Goal: Transaction & Acquisition: Download file/media

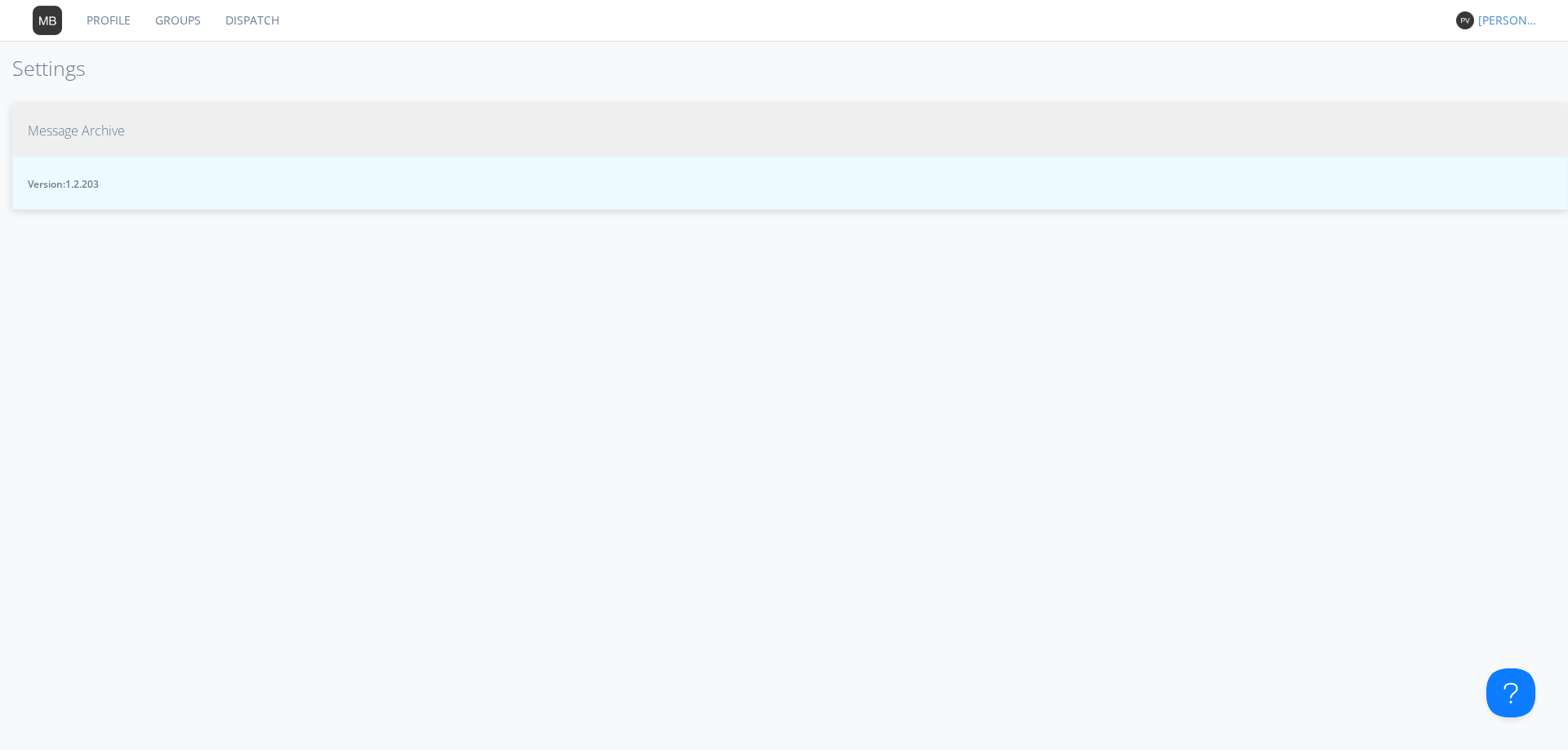
click at [86, 125] on span "Message Archive" at bounding box center [76, 131] width 97 height 19
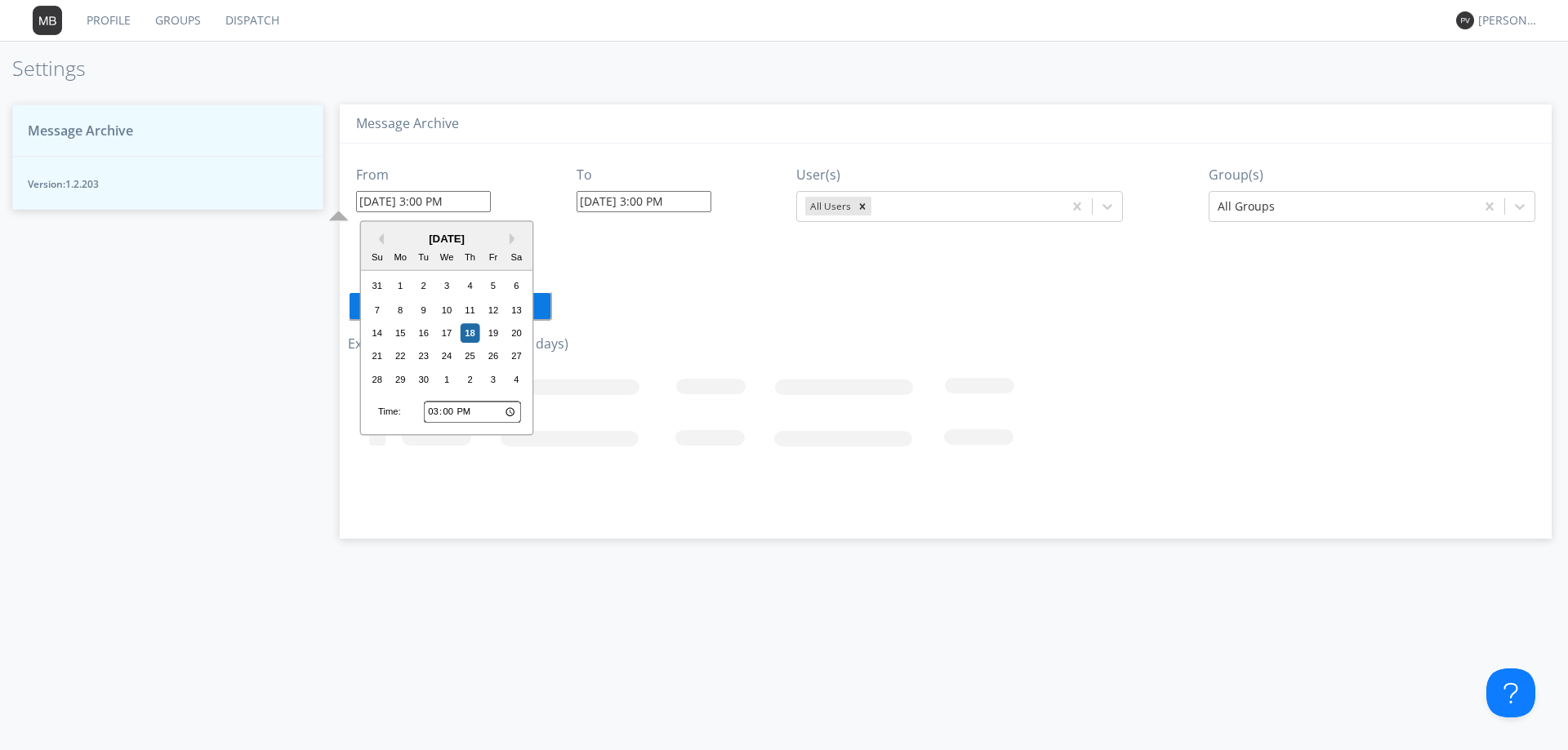
click at [477, 200] on input "09/18/2025 3:00 PM" at bounding box center [423, 201] width 134 height 22
click at [432, 414] on input "15:00" at bounding box center [472, 412] width 97 height 22
type input "20:00"
type input "09/18/2025 8:00 PM"
type input "20:01"
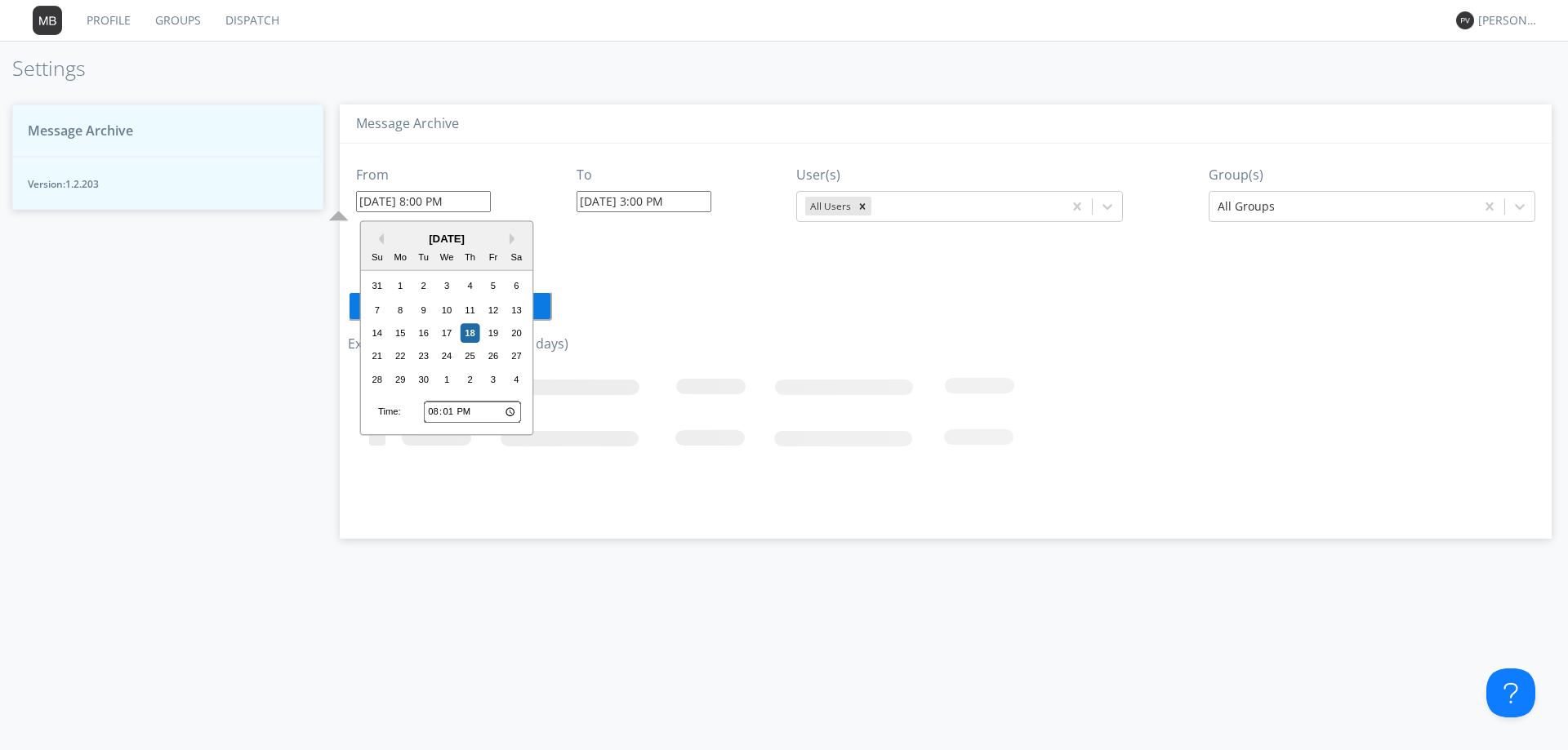
type input "09/18/2025 8:01 PM"
type input "20:10"
type input "09/18/2025 8:10 PM"
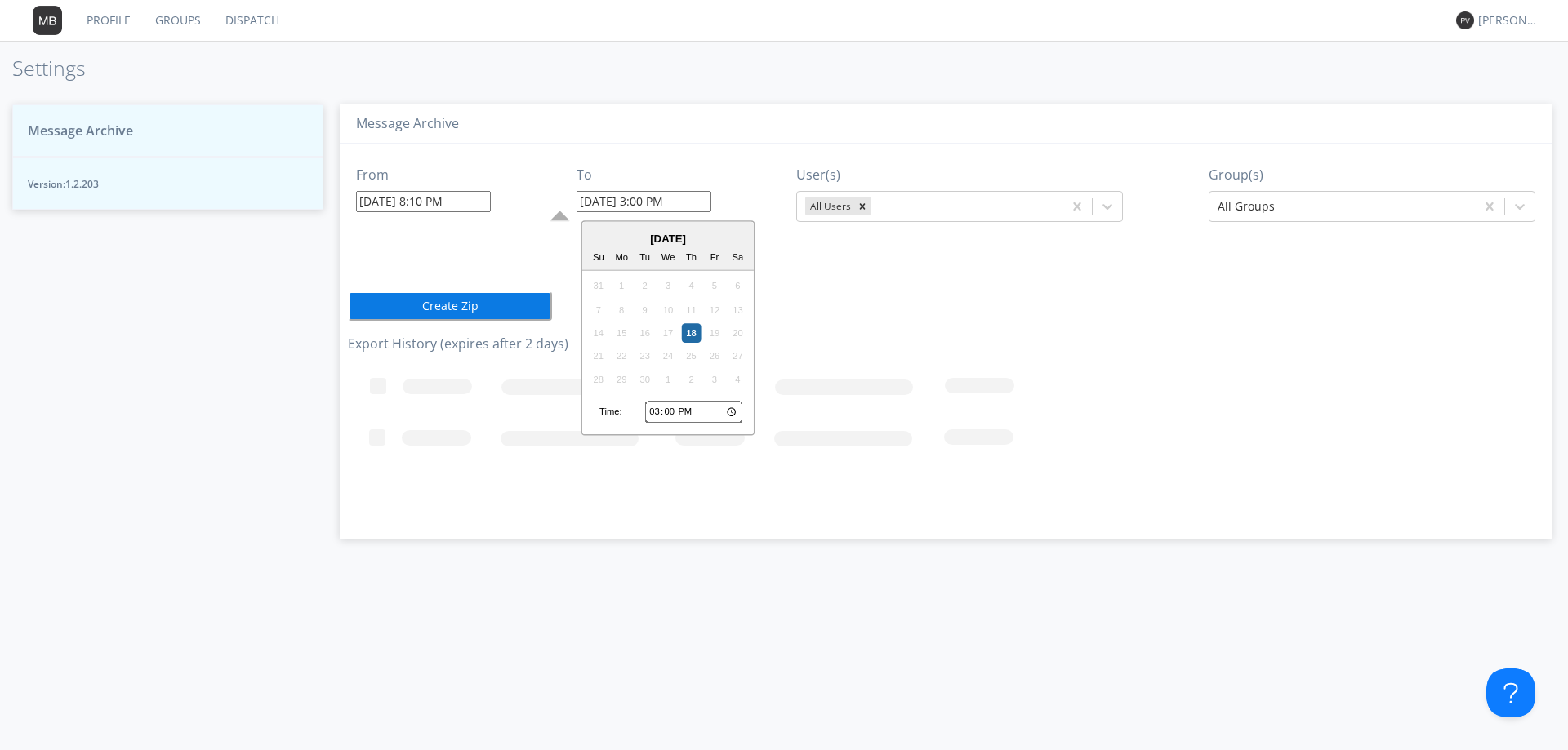
click at [706, 203] on input "09/18/2025 3:00 PM" at bounding box center [644, 201] width 134 height 22
click at [658, 412] on input "15:00" at bounding box center [694, 412] width 97 height 22
type input "20:00"
type input "09/18/2025 8:00 PM"
type input "20:02"
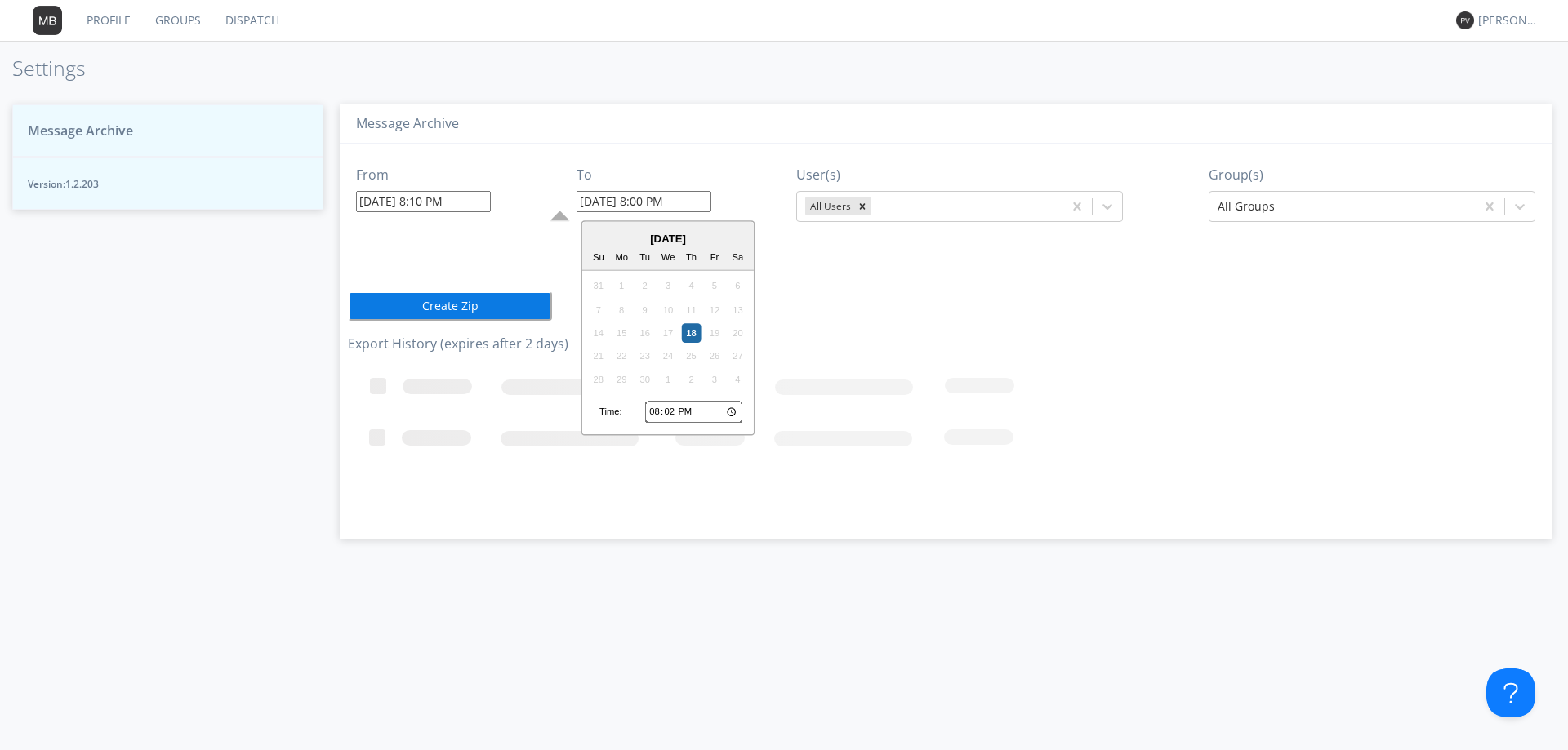
type input "09/18/2025 8:02 PM"
type input "20:20"
type input "09/18/2025 8:20 PM"
type input "08:20"
type input "09/18/2025 8:20 AM"
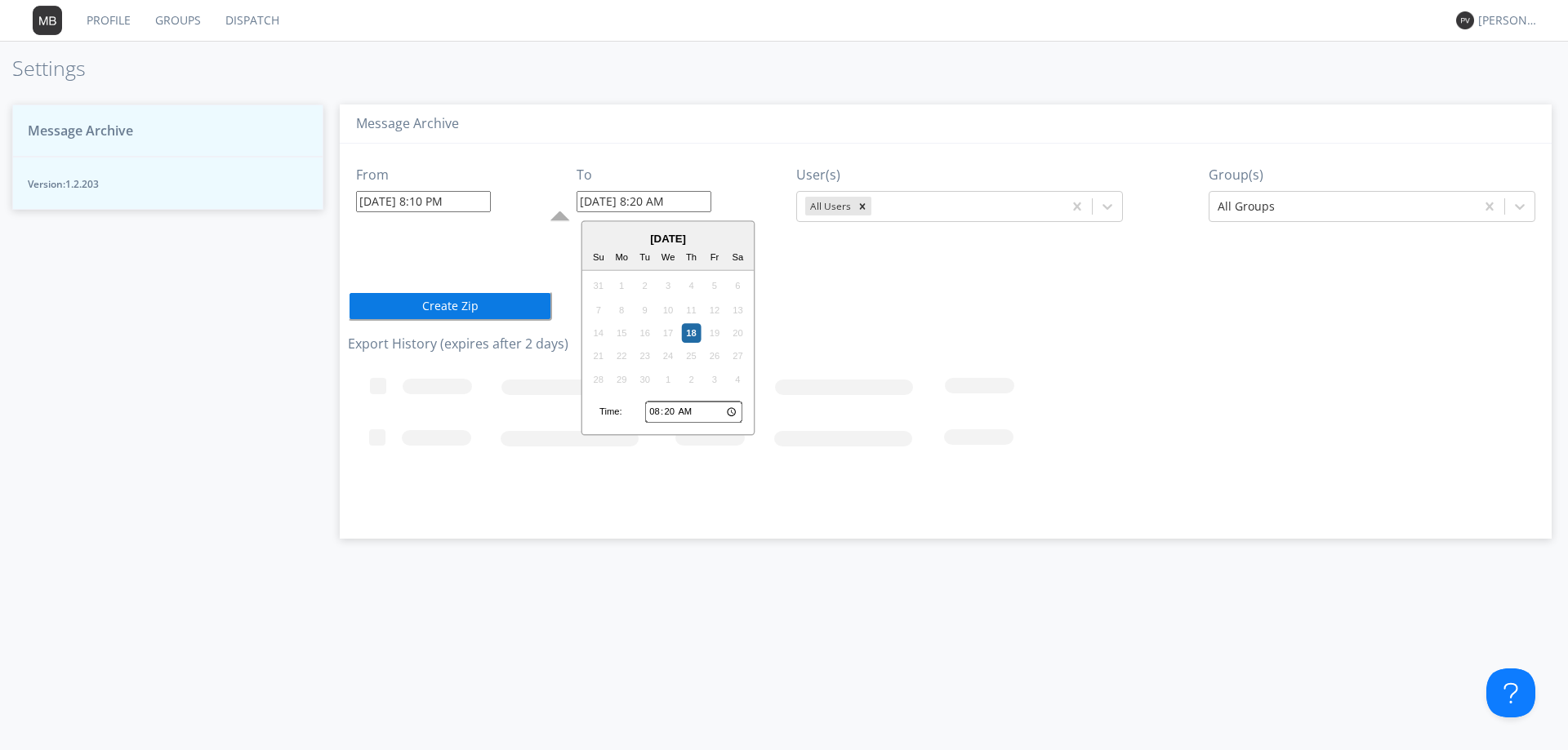
click at [479, 206] on input "09/18/2025 8:10 PM" at bounding box center [423, 201] width 134 height 22
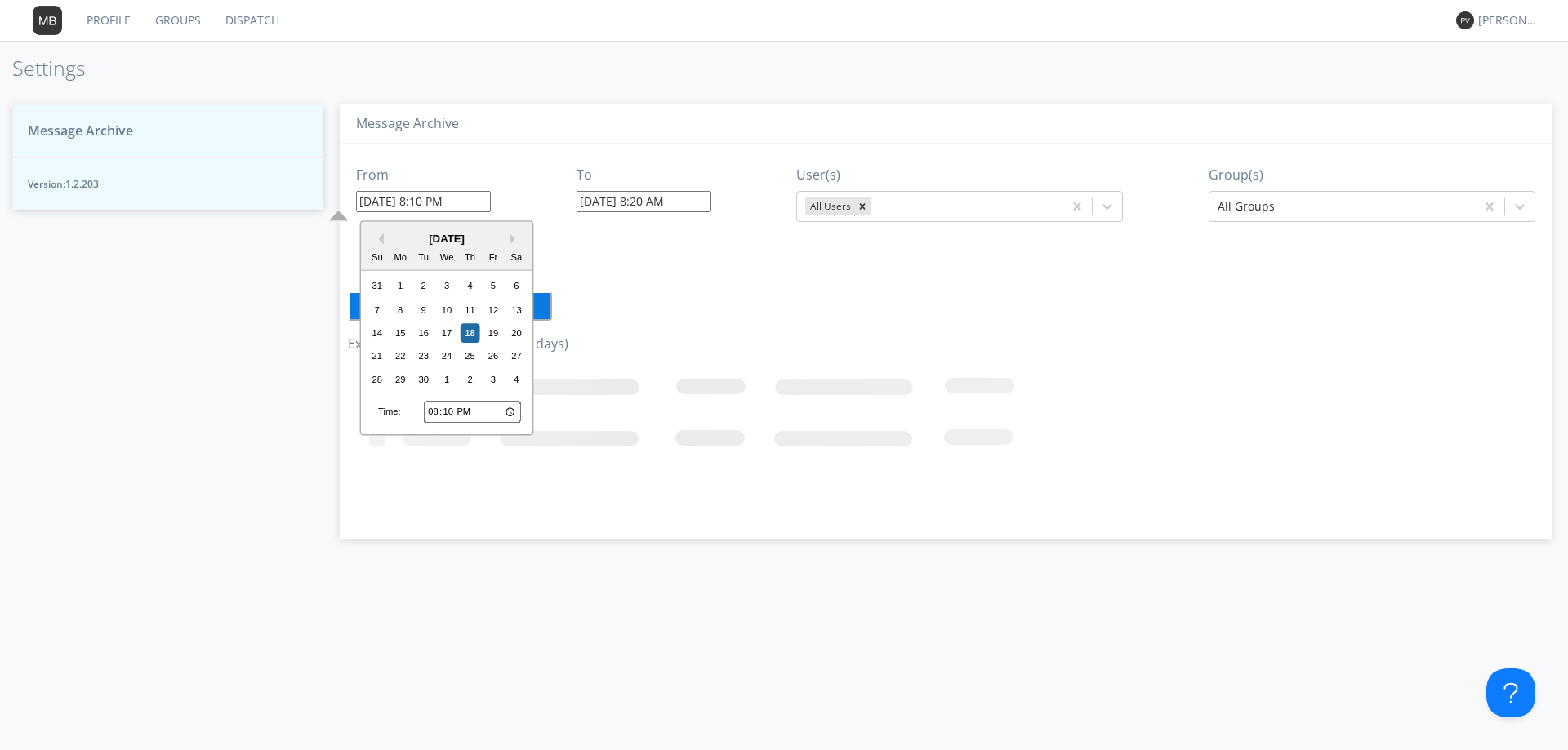
click at [461, 414] on input "20:10" at bounding box center [472, 412] width 97 height 22
type input "08:10"
type input "09/18/2025 8:10 AM"
type input "09/18/2025 3:00 PM"
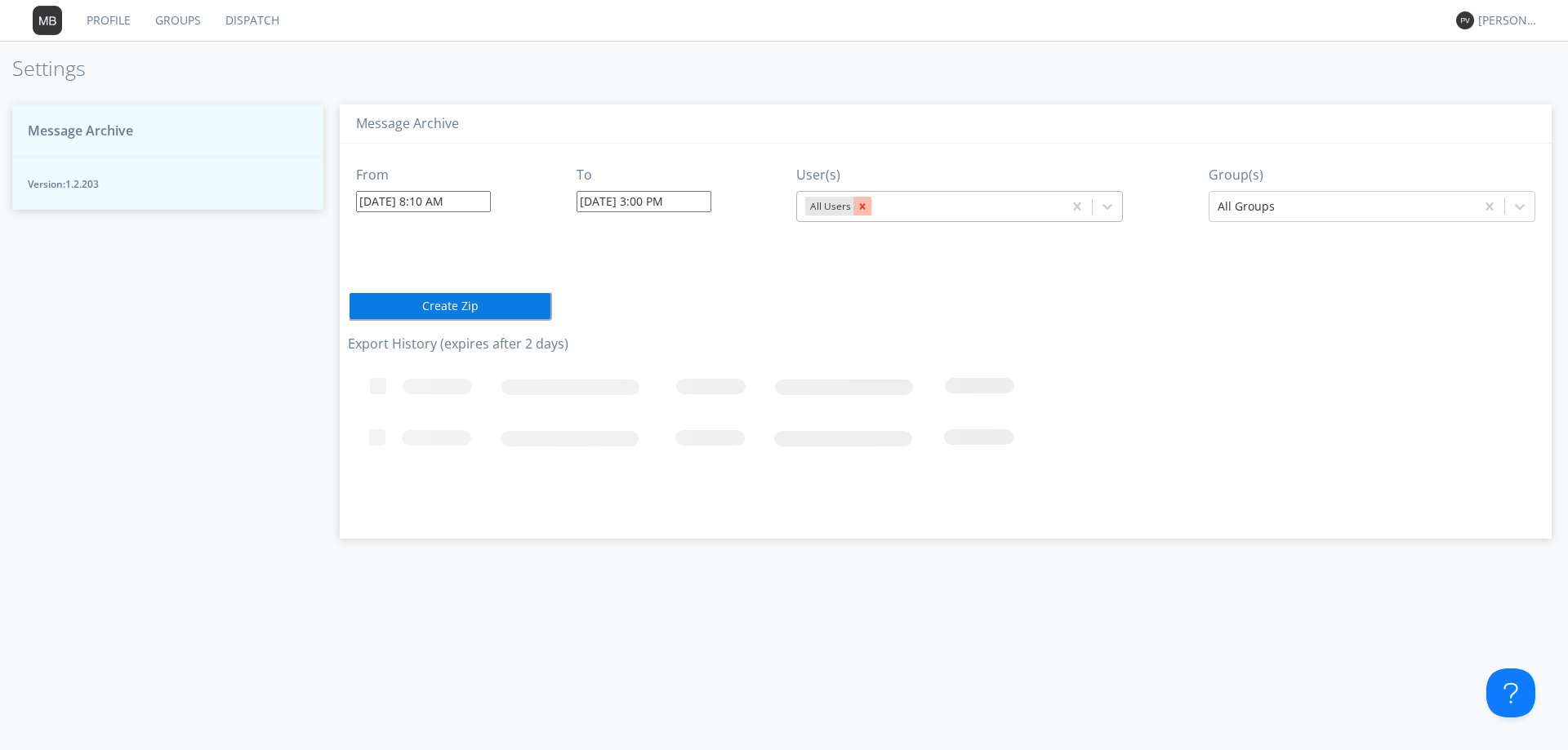
click at [863, 208] on icon "Remove All Users" at bounding box center [862, 206] width 11 height 11
click at [1106, 202] on icon at bounding box center [1107, 206] width 16 height 16
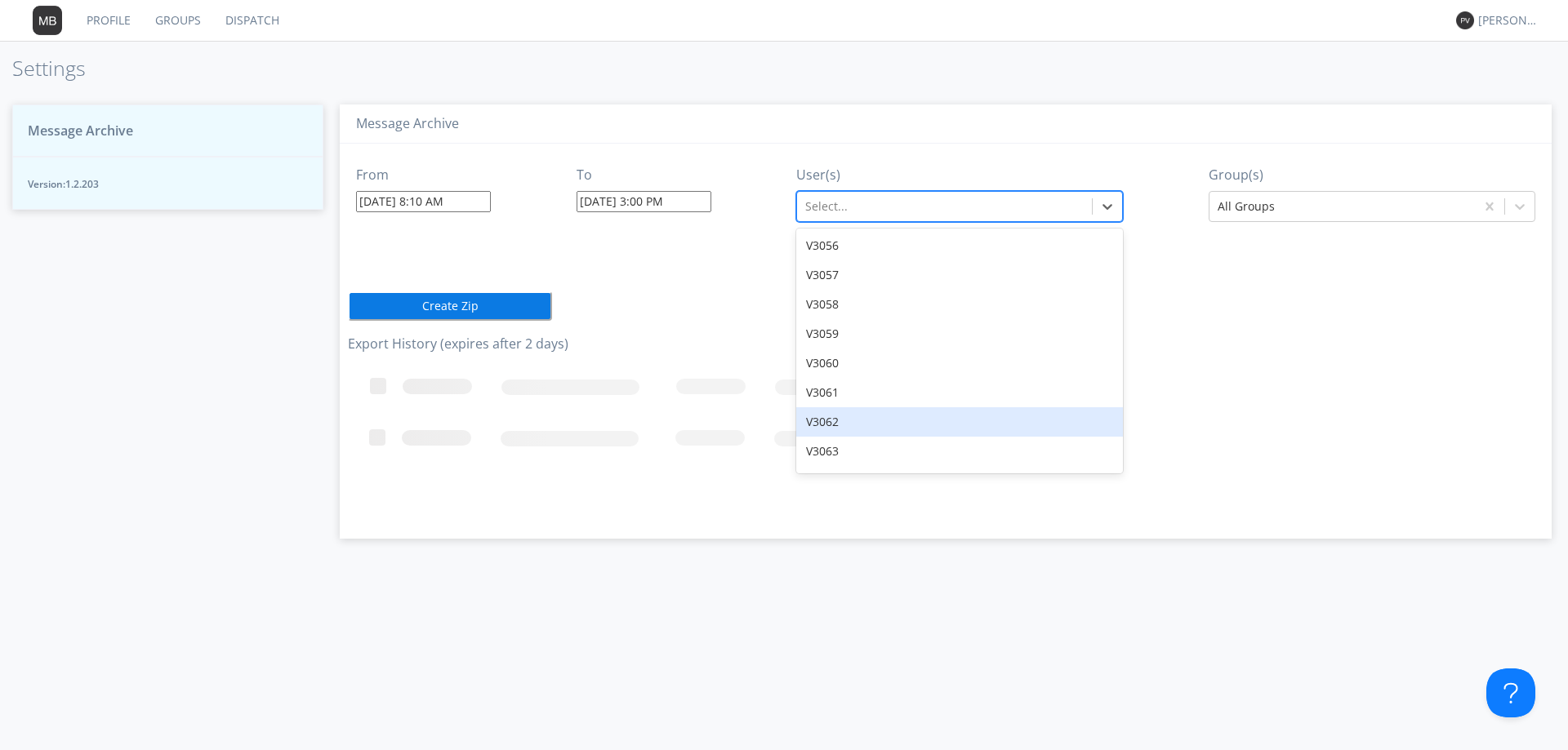
scroll to position [26675, 0]
click at [844, 414] on div "V3065" at bounding box center [959, 429] width 327 height 29
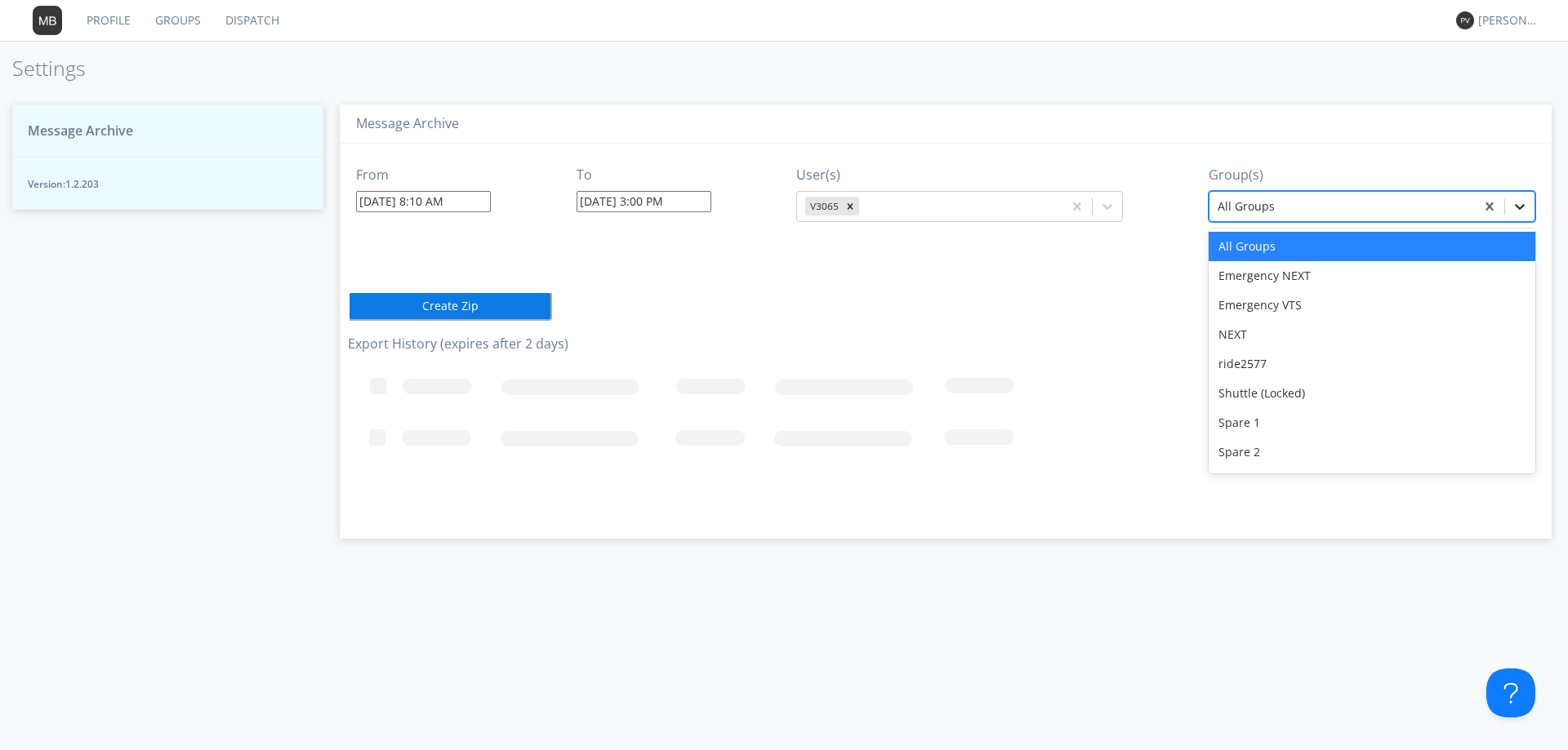
click at [1521, 202] on icon at bounding box center [1519, 206] width 16 height 16
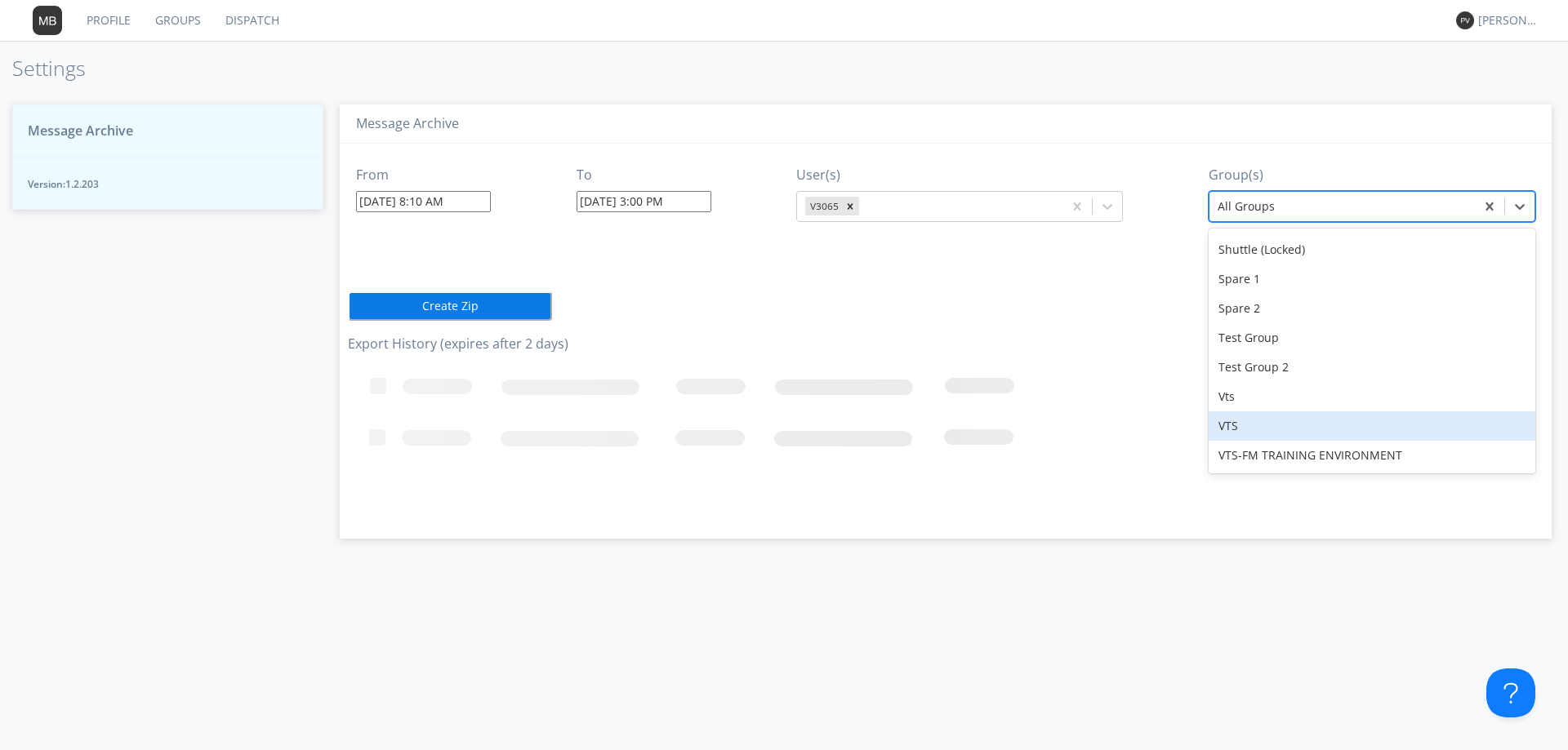
click at [1315, 430] on div "VTS" at bounding box center [1372, 426] width 327 height 29
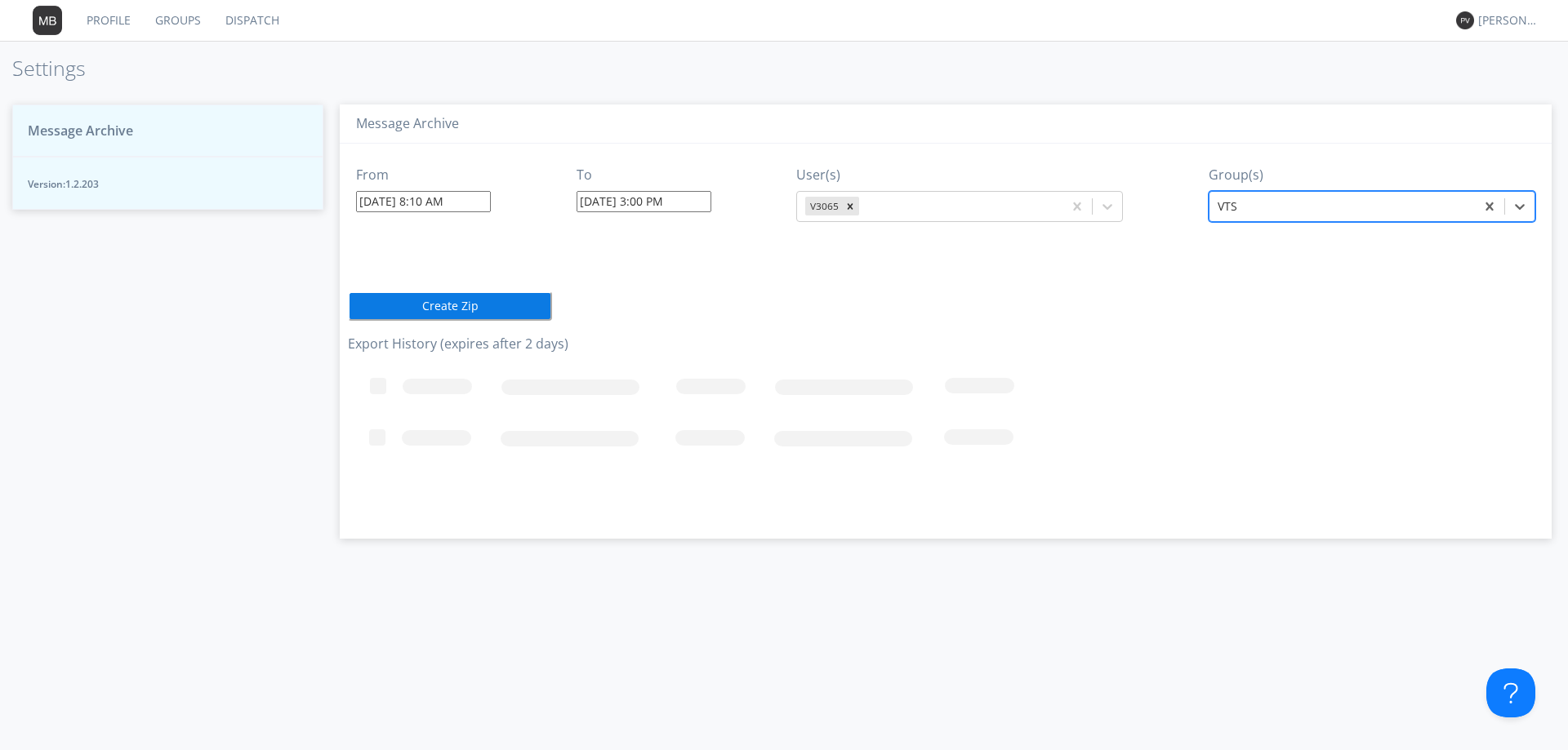
click at [494, 313] on button "Create Zip" at bounding box center [450, 306] width 204 height 29
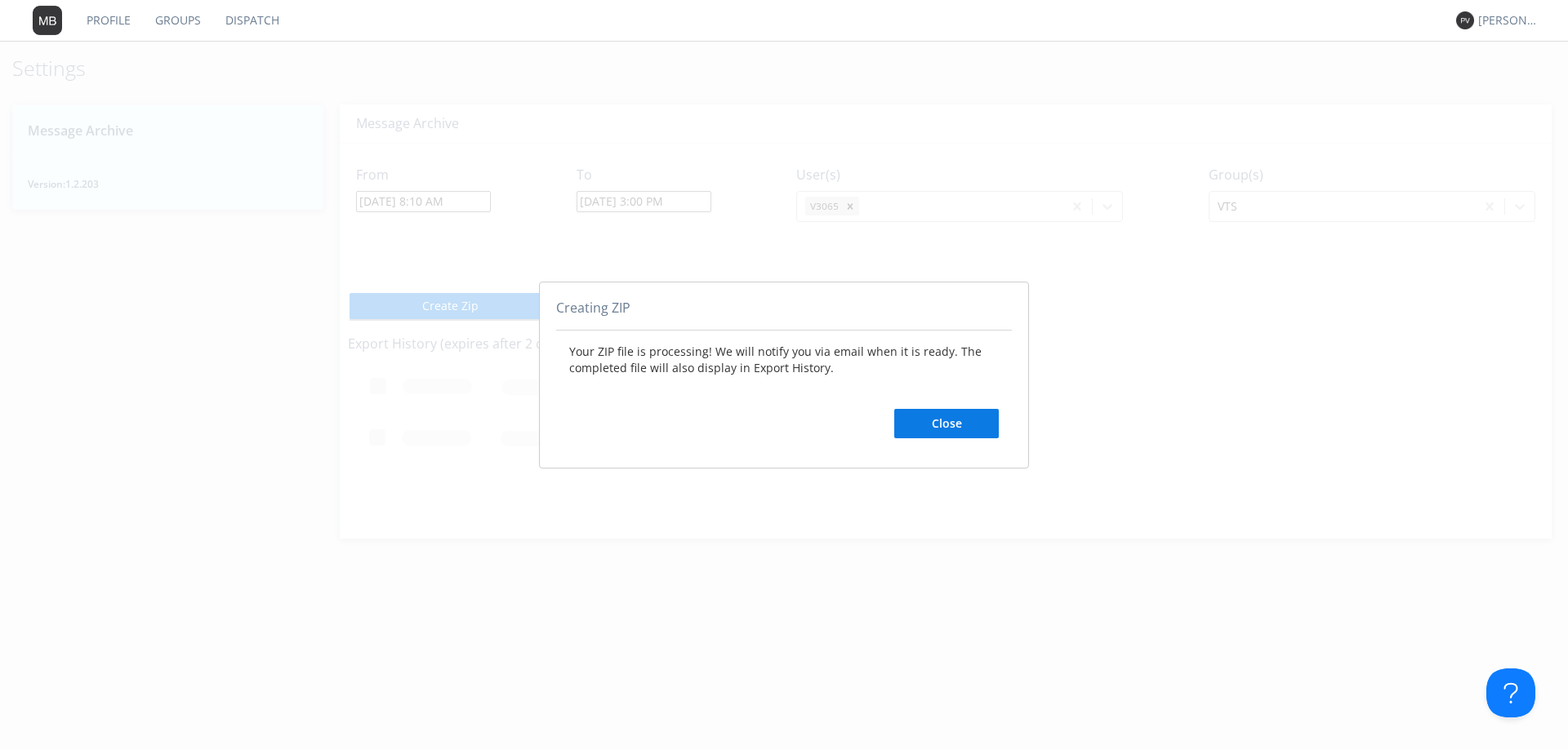
click at [938, 425] on button "Close" at bounding box center [946, 424] width 104 height 29
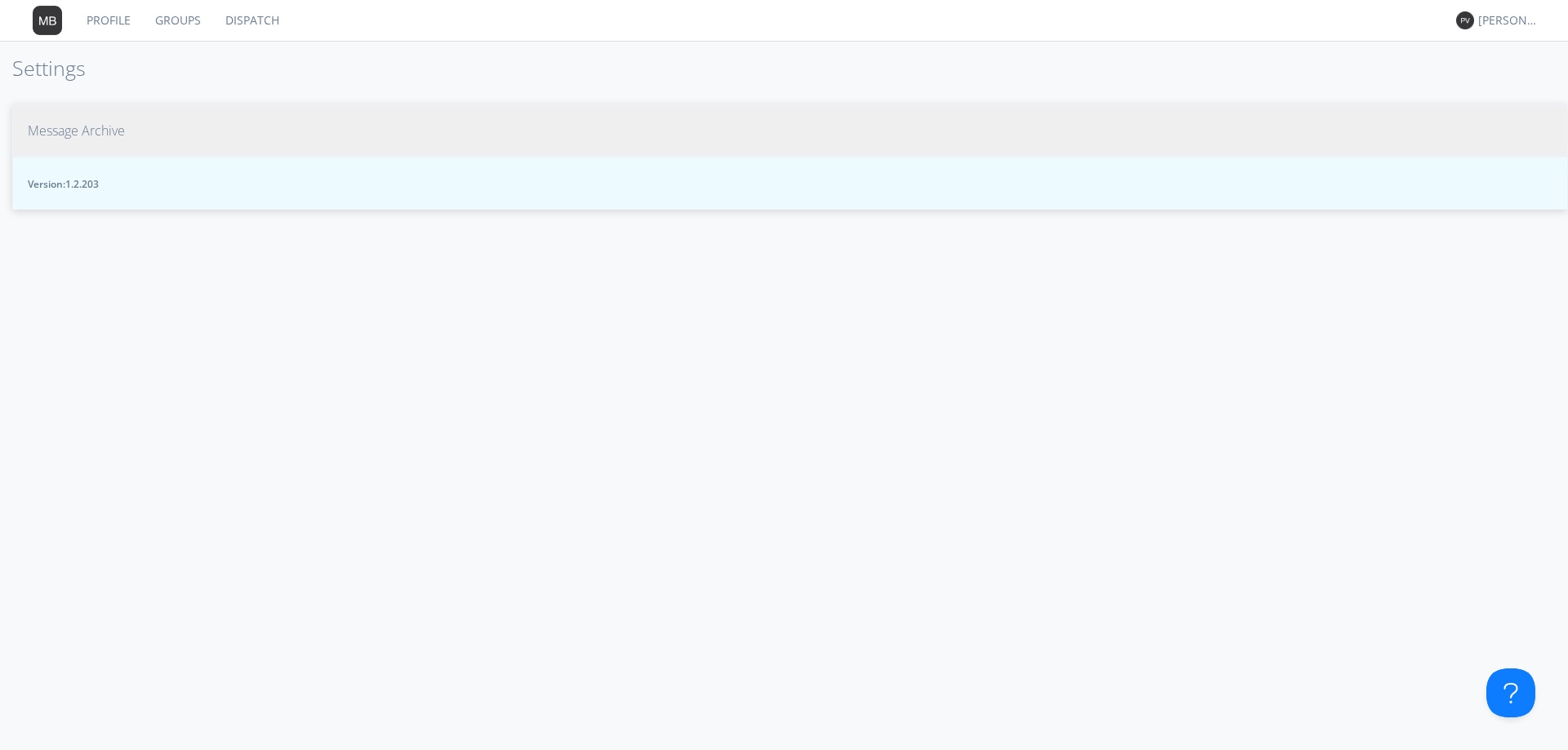
click at [99, 136] on span "Message Archive" at bounding box center [76, 131] width 97 height 19
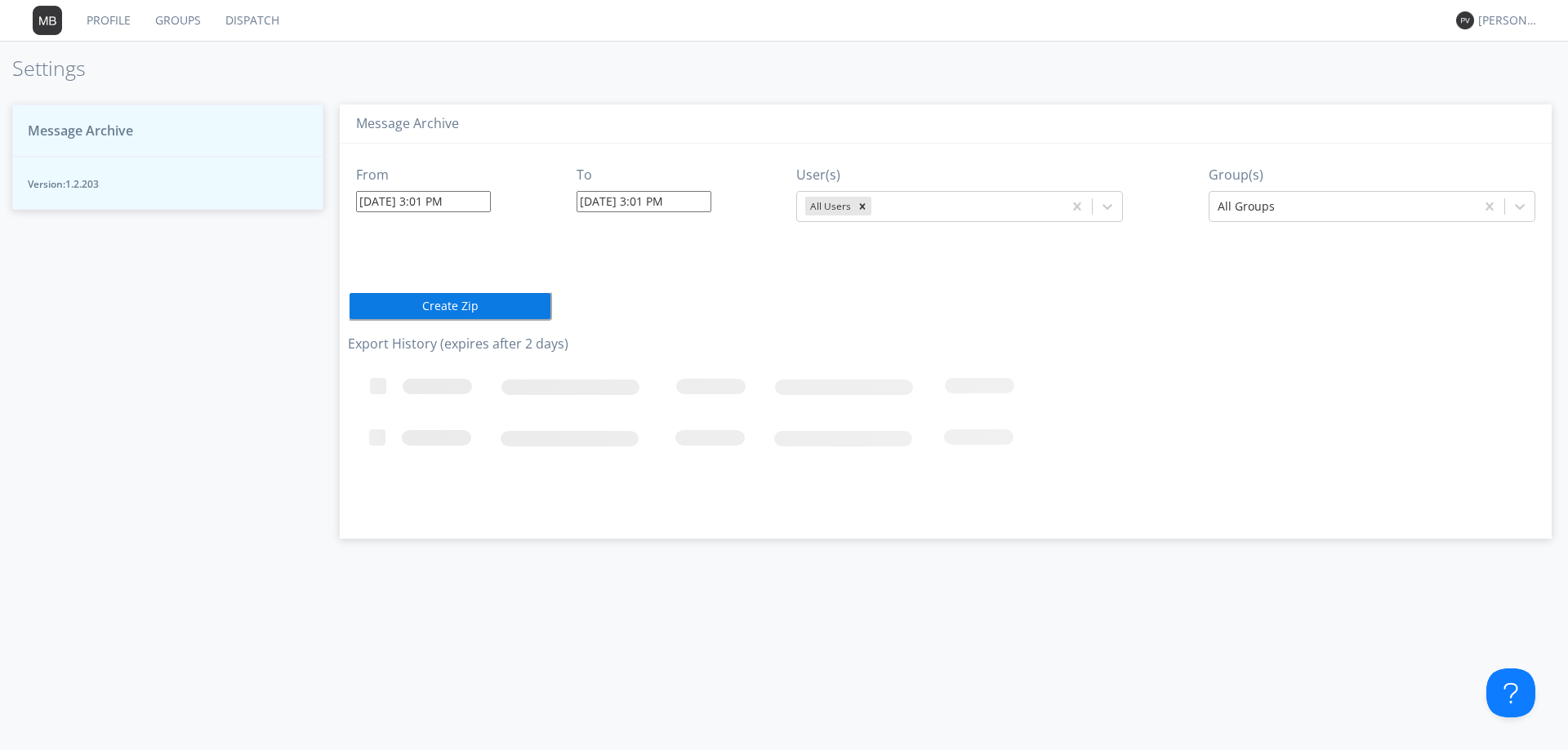
drag, startPoint x: 939, startPoint y: 366, endPoint x: 883, endPoint y: 490, distance: 136.1
click at [939, 367] on icon "Loading..." at bounding box center [797, 441] width 899 height 164
drag, startPoint x: 883, startPoint y: 490, endPoint x: 907, endPoint y: 467, distance: 33.2
click at [891, 480] on icon "Loading..." at bounding box center [797, 441] width 899 height 164
drag, startPoint x: 1185, startPoint y: 391, endPoint x: 1172, endPoint y: 383, distance: 15.3
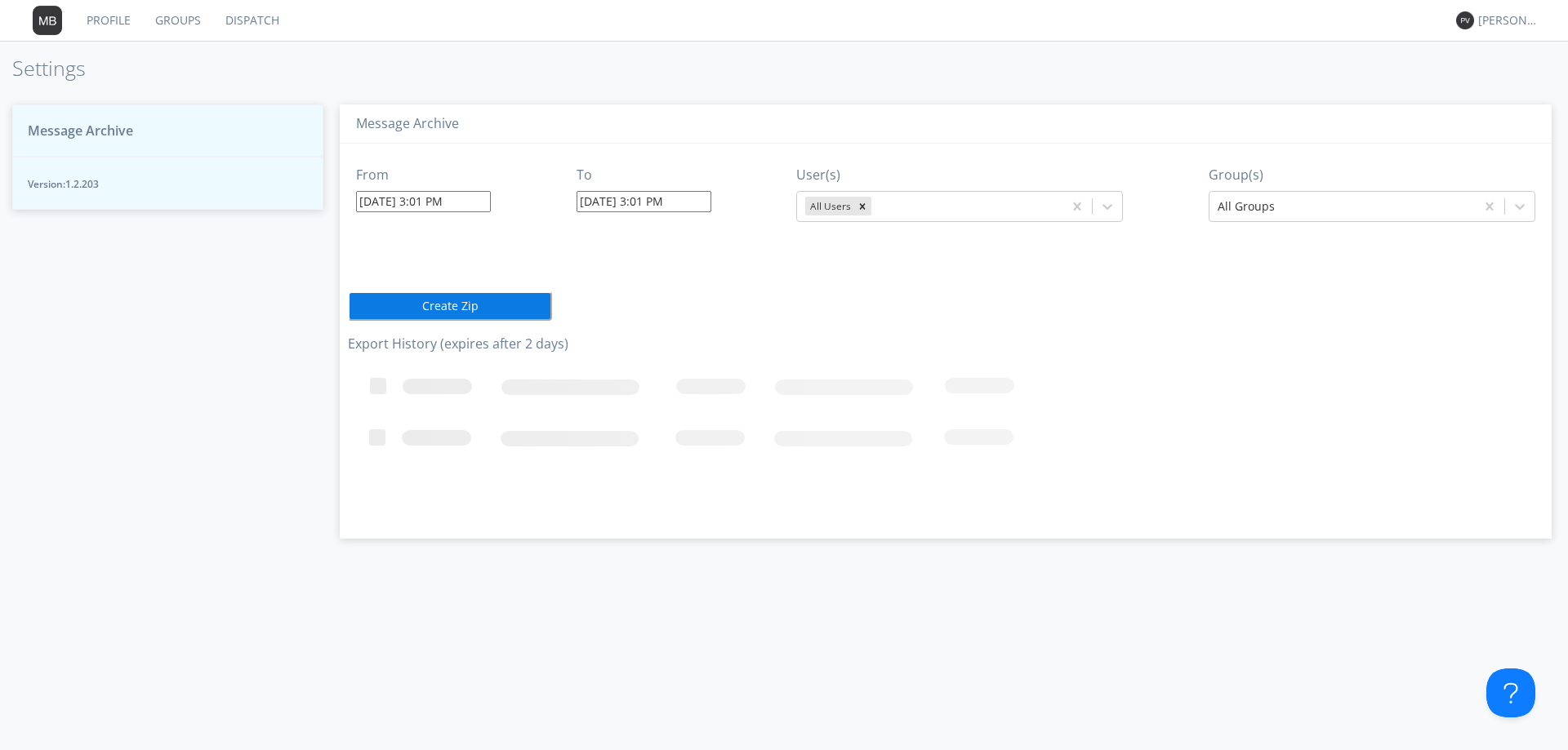
click at [1183, 393] on icon "Loading..." at bounding box center [797, 441] width 899 height 164
drag, startPoint x: 1172, startPoint y: 383, endPoint x: 936, endPoint y: 334, distance: 241.0
click at [1061, 341] on div "From 09/18/2025 3:01 PM To 09/18/2025 3:01 PM User(s) All Users Group(s) All Gr…" at bounding box center [946, 335] width 1196 height 383
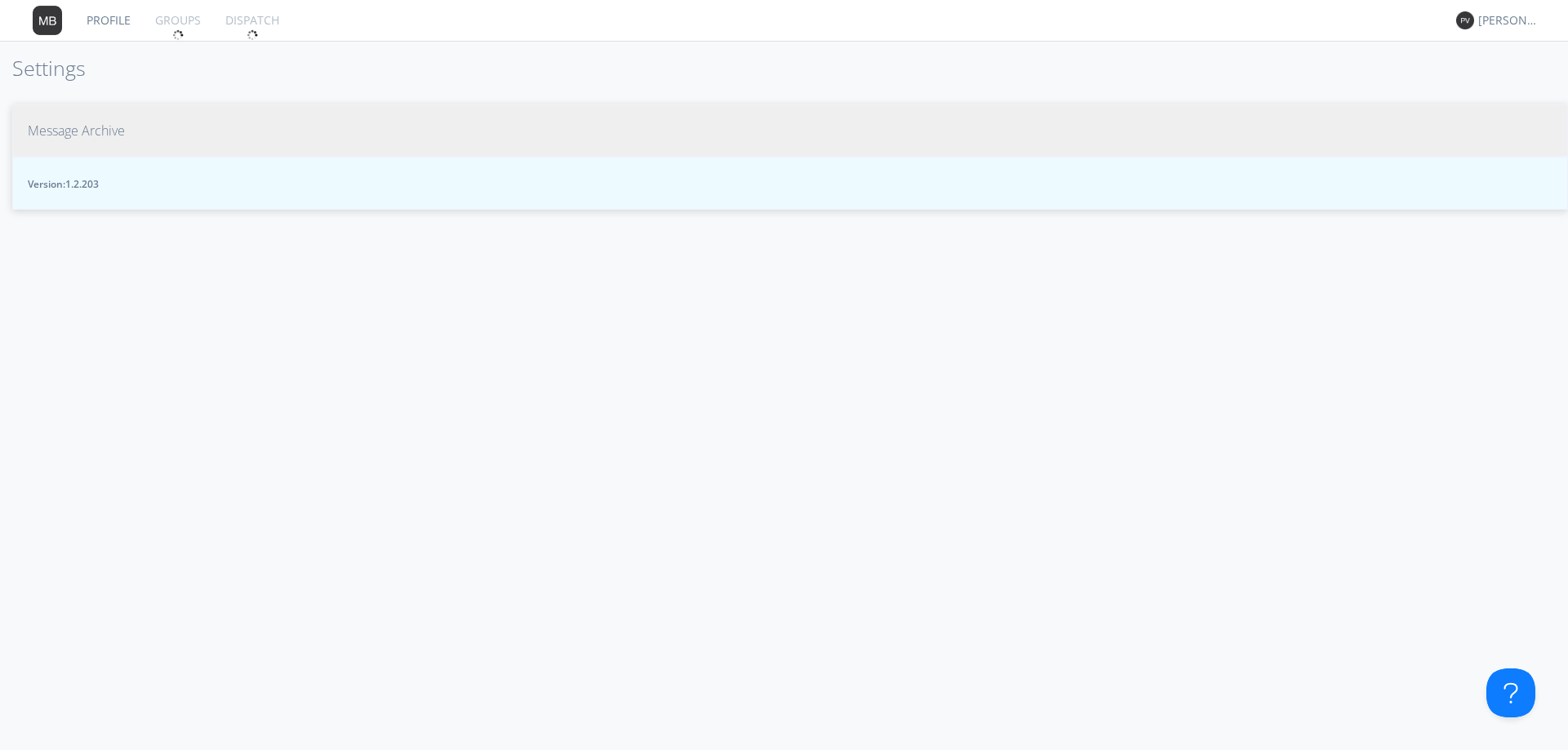
click at [89, 133] on span "Message Archive" at bounding box center [76, 131] width 97 height 19
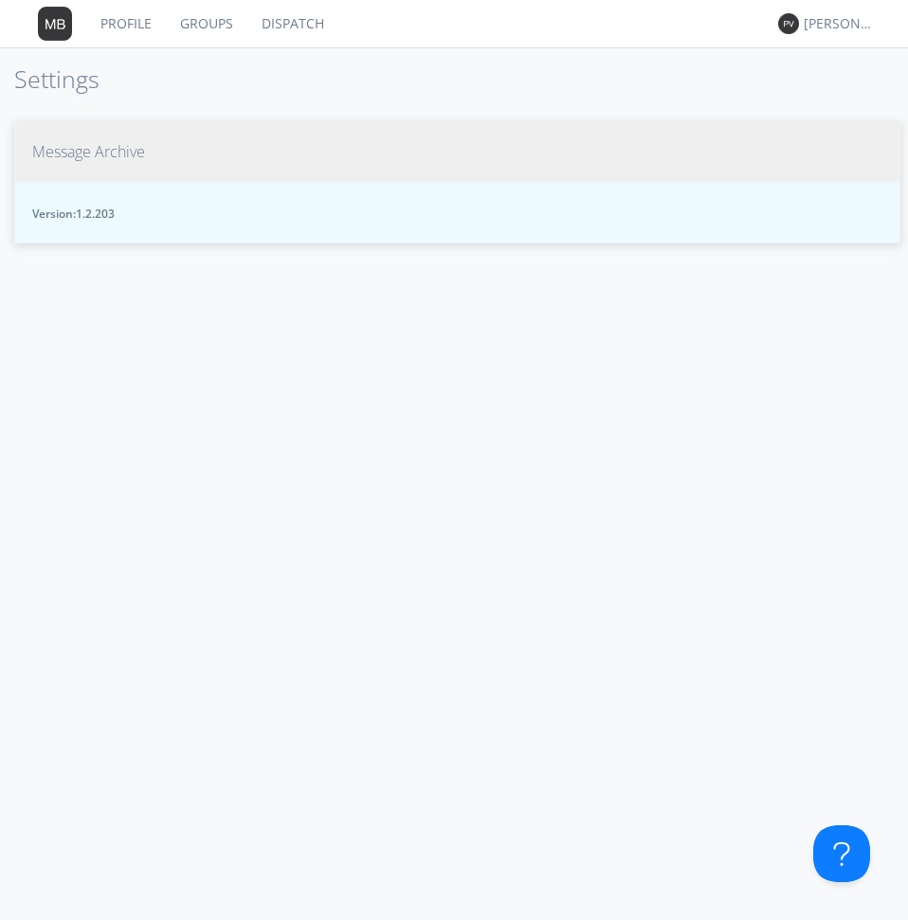
click at [116, 147] on span "Message Archive" at bounding box center [88, 152] width 113 height 22
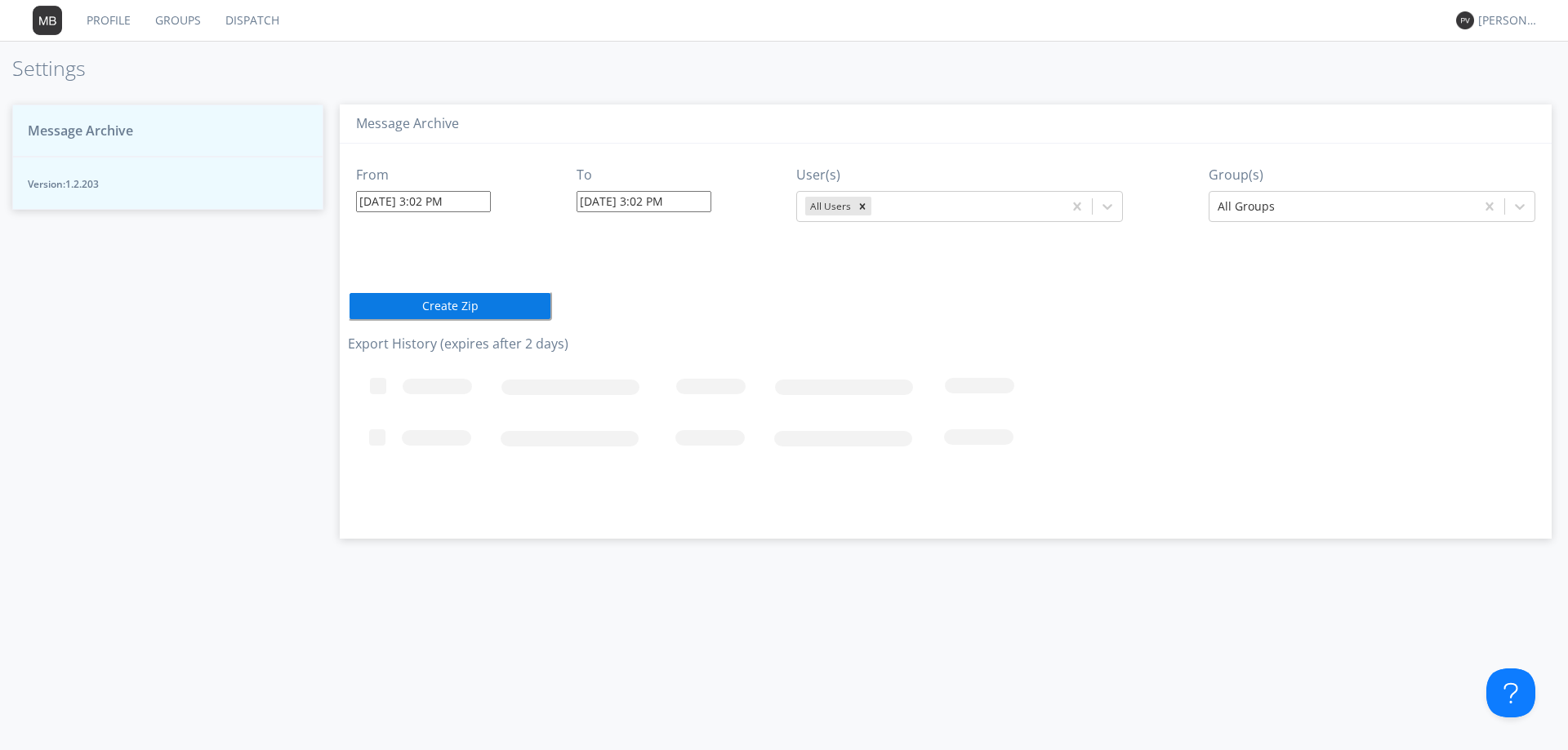
click at [90, 117] on button "Message Archive" at bounding box center [167, 131] width 311 height 53
click at [93, 129] on span "Message Archive" at bounding box center [80, 131] width 105 height 19
click at [93, 128] on span "Message Archive" at bounding box center [80, 131] width 105 height 19
click at [93, 127] on span "Message Archive" at bounding box center [80, 131] width 105 height 19
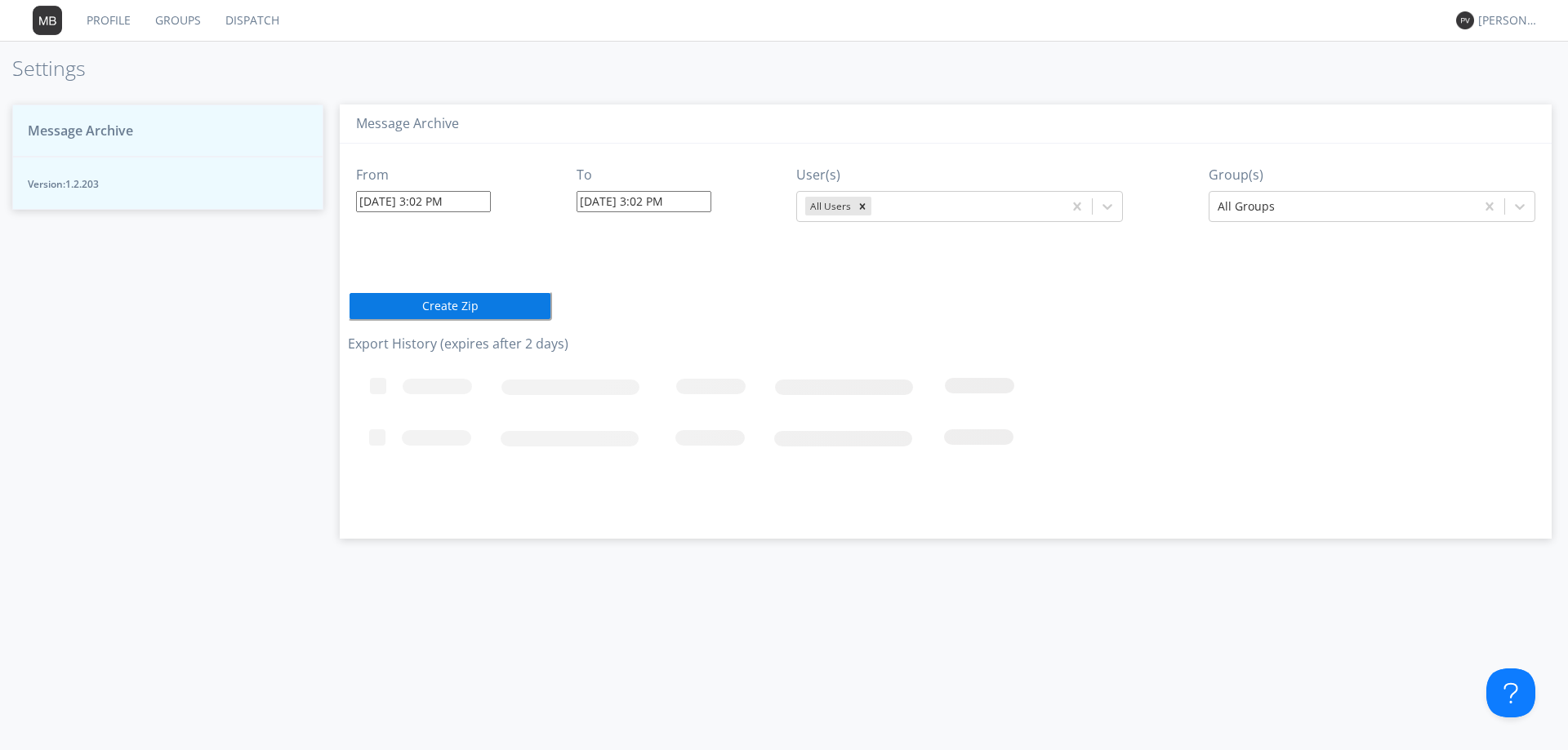
drag, startPoint x: 925, startPoint y: 326, endPoint x: 936, endPoint y: 322, distance: 11.7
click at [781, 325] on div "From 09/18/2025 3:02 PM To 09/18/2025 3:02 PM User(s) All Users Group(s) All Gr…" at bounding box center [946, 335] width 1196 height 383
drag, startPoint x: 959, startPoint y: 307, endPoint x: 887, endPoint y: 291, distance: 73.8
click at [781, 292] on div "From 09/18/2025 3:02 PM To 09/18/2025 3:02 PM User(s) All Users Group(s) All Gr…" at bounding box center [946, 335] width 1196 height 383
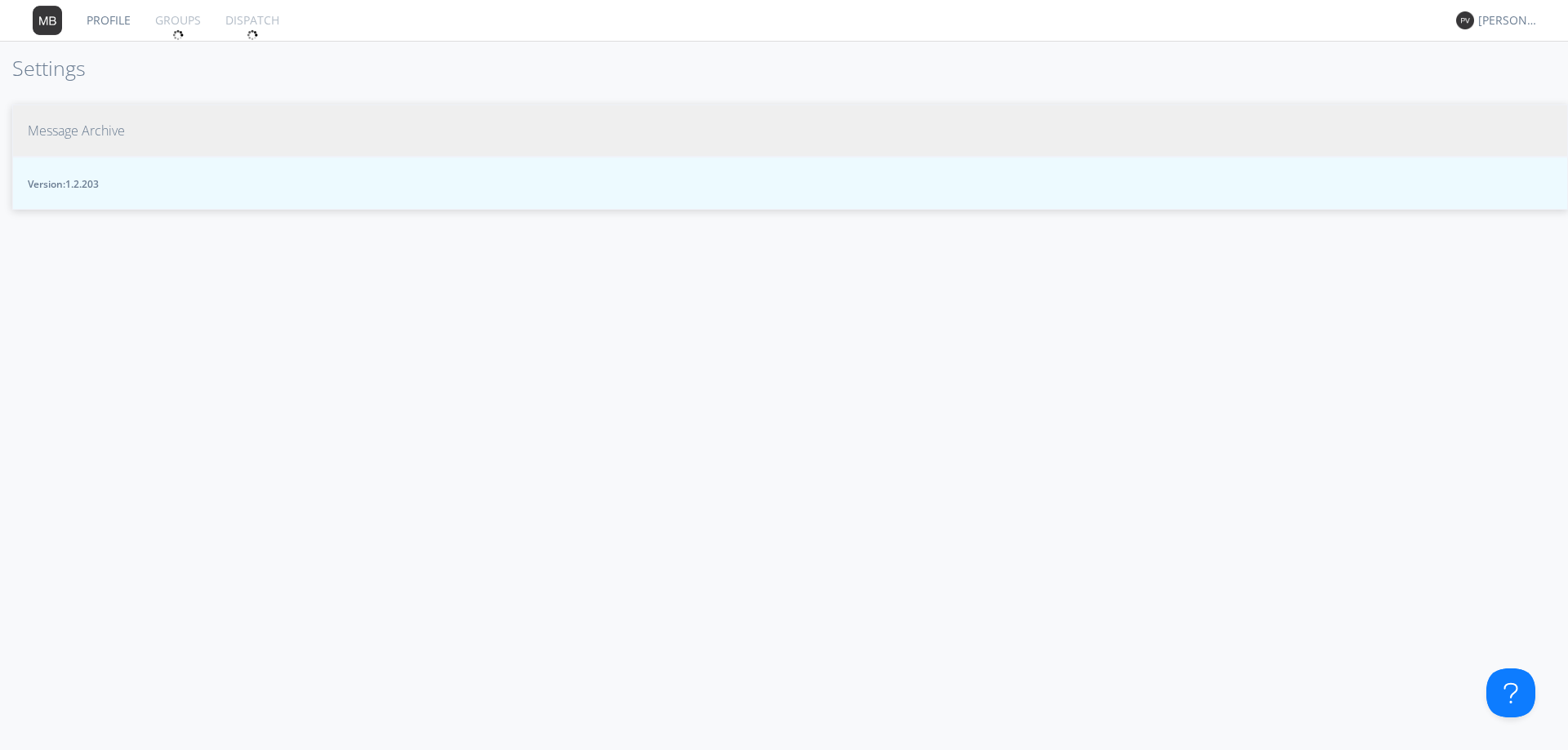
click at [93, 136] on span "Message Archive" at bounding box center [76, 131] width 97 height 19
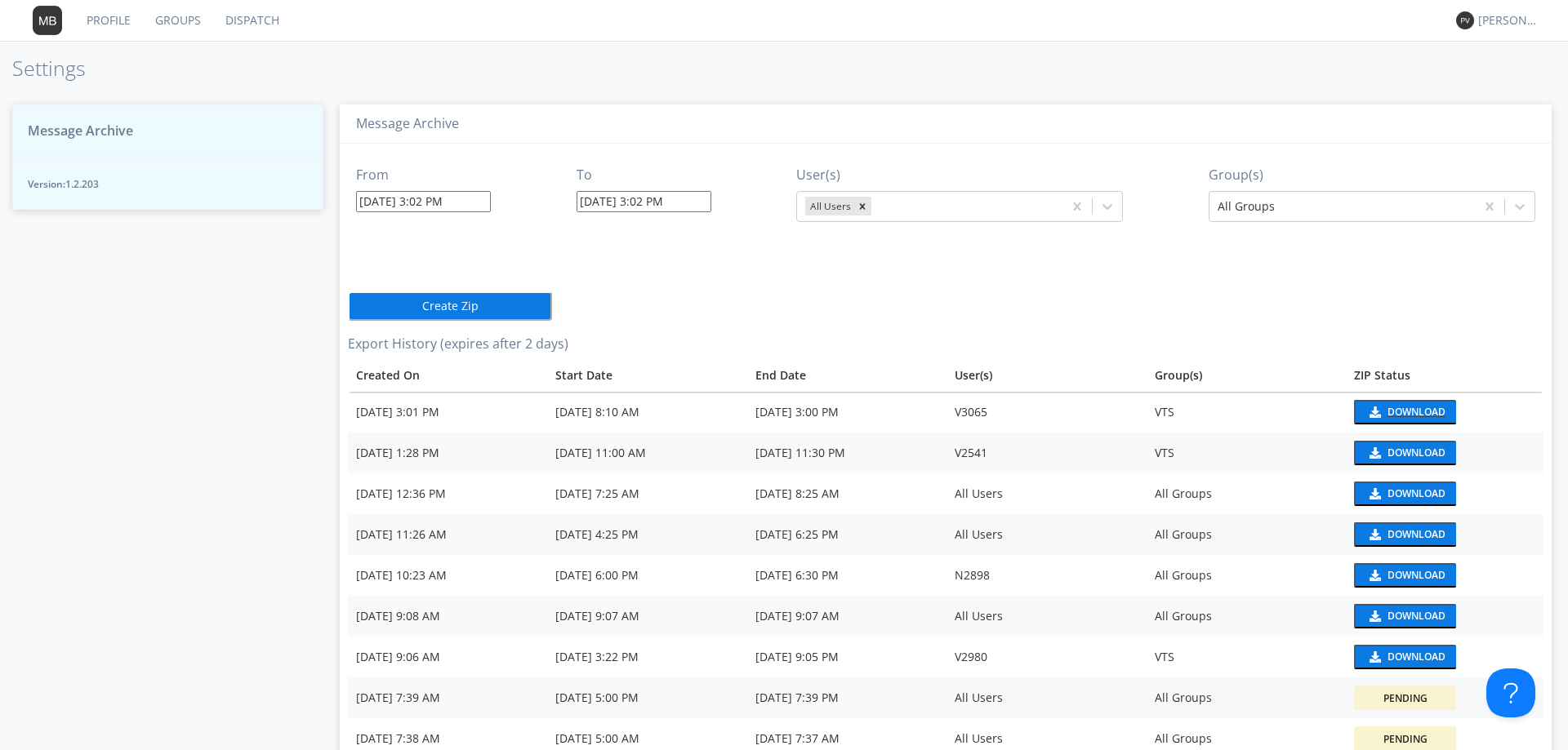
click at [1392, 413] on div "Download" at bounding box center [1416, 412] width 58 height 9
click at [484, 204] on input "[DATE] 3:02 PM" at bounding box center [423, 201] width 134 height 22
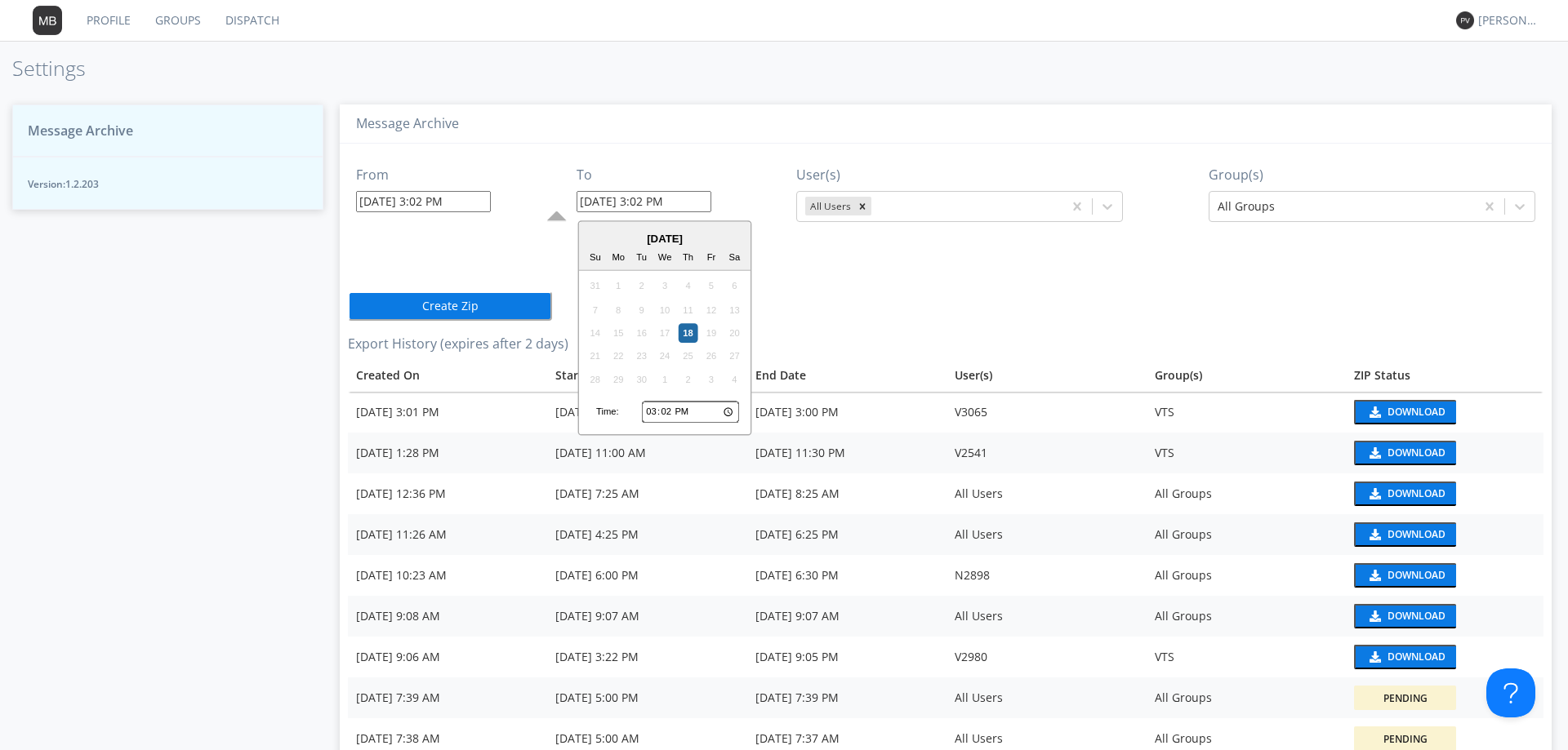
click at [700, 197] on input "09/18/2025 3:02 PM" at bounding box center [644, 201] width 134 height 22
click at [772, 270] on div "From 09/18/2025 3:02 PM To 09/18/2025 3:02 PM September 2025 Su Mo Tu We Th Fr …" at bounding box center [946, 512] width 1196 height 738
